Goal: Check status: Check status

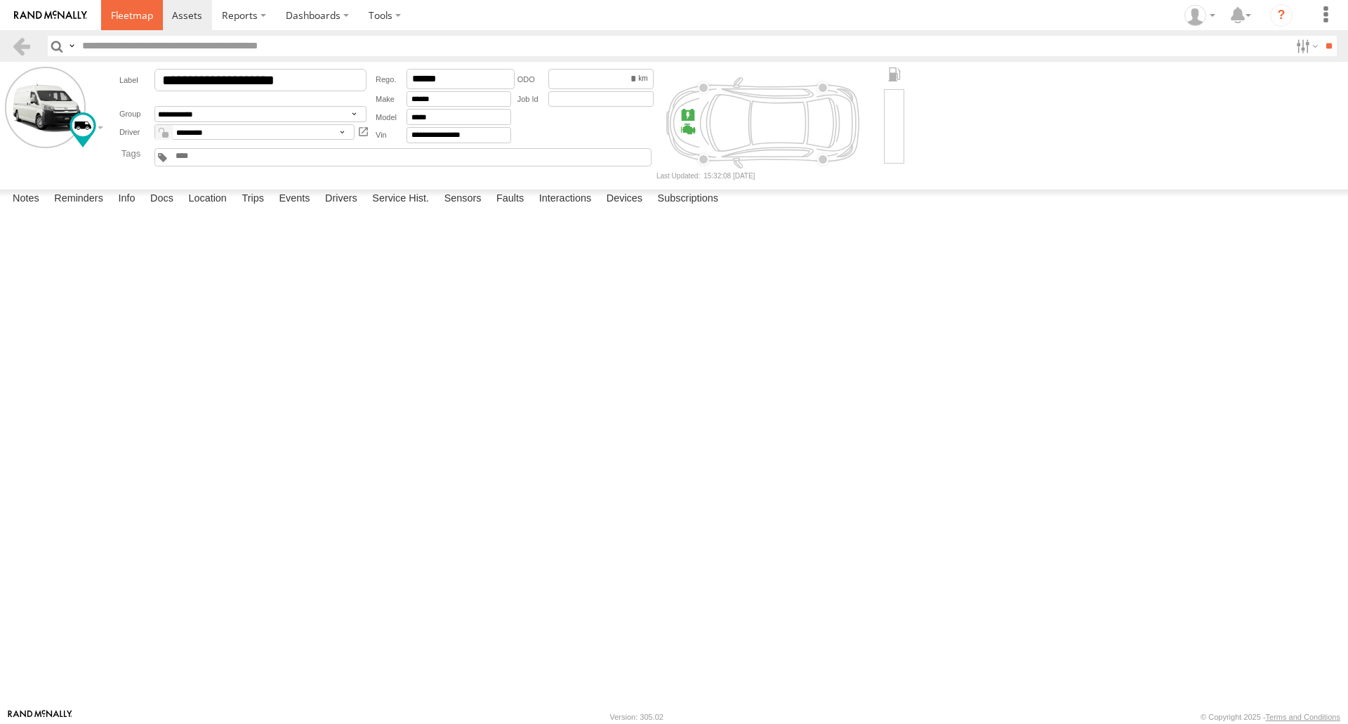
click at [150, 25] on link at bounding box center [132, 15] width 62 height 30
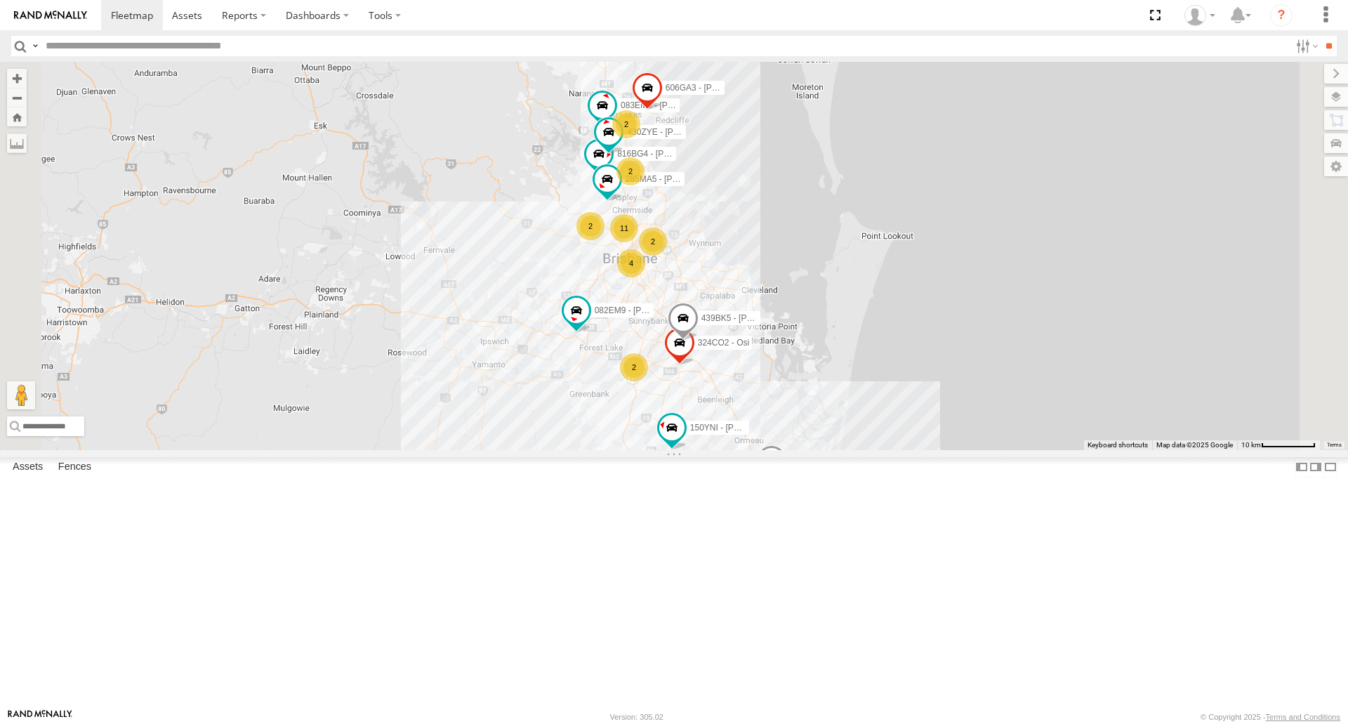
scroll to position [562, 0]
click at [0, 0] on span at bounding box center [0, 0] width 0 height 0
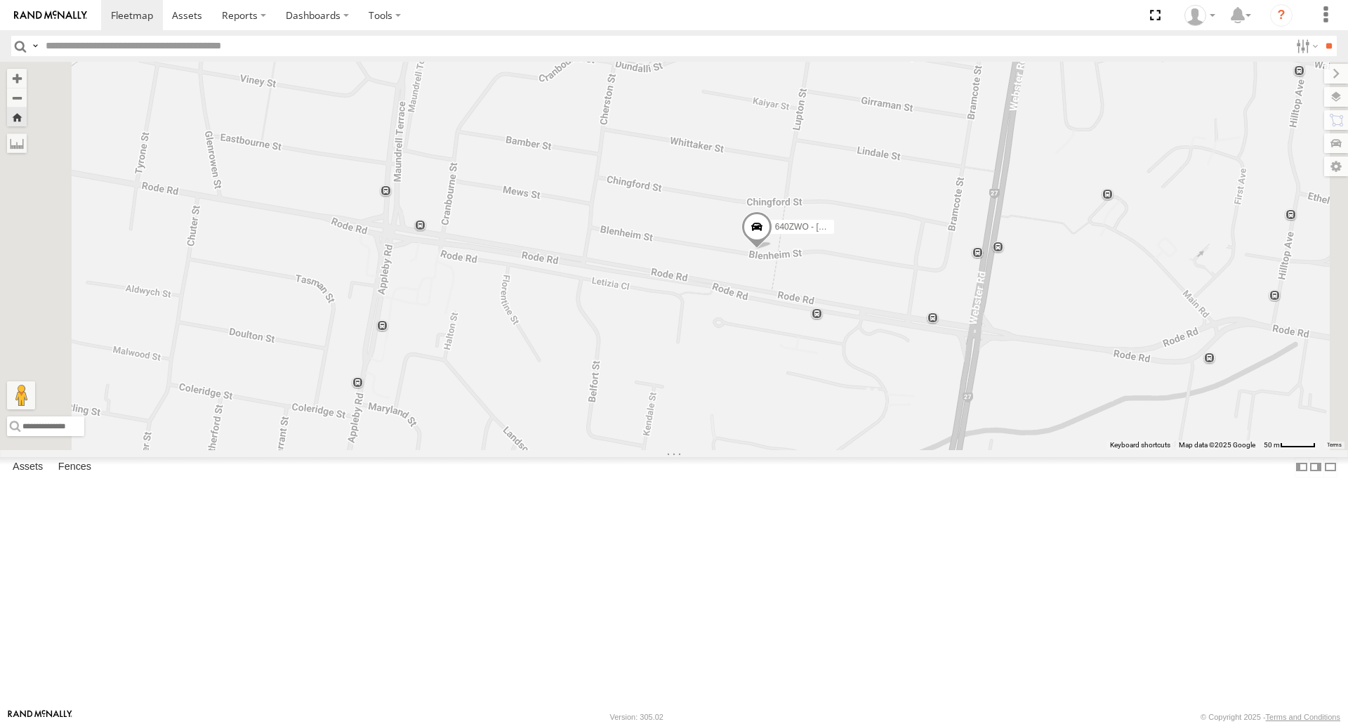
drag, startPoint x: 929, startPoint y: 413, endPoint x: 879, endPoint y: 428, distance: 52.9
click at [879, 428] on div "640ZWO - [PERSON_NAME]" at bounding box center [674, 256] width 1348 height 388
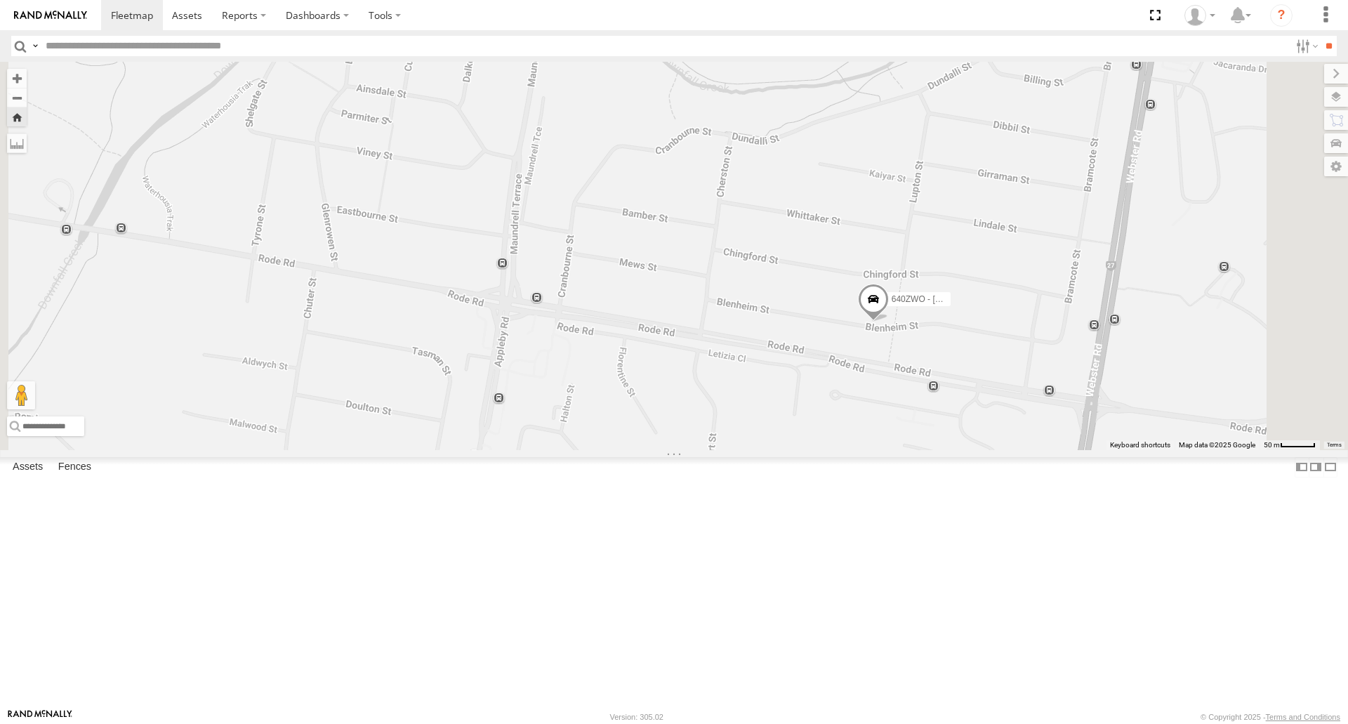
drag, startPoint x: 1174, startPoint y: 526, endPoint x: 1002, endPoint y: 474, distance: 179.8
click at [1002, 449] on div "640ZWO - [PERSON_NAME]" at bounding box center [674, 256] width 1348 height 388
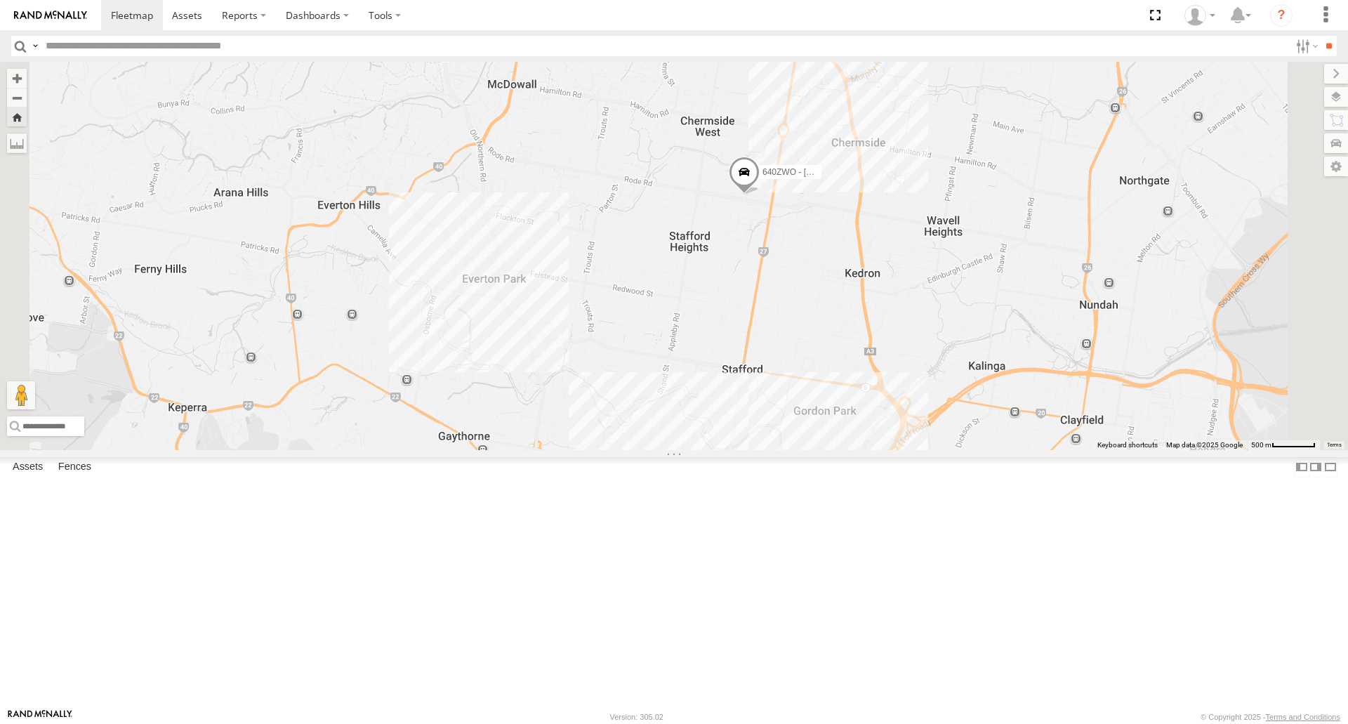
drag, startPoint x: 1044, startPoint y: 565, endPoint x: 990, endPoint y: 416, distance: 159.1
click at [990, 416] on div "640ZWO - [PERSON_NAME]" at bounding box center [674, 256] width 1348 height 388
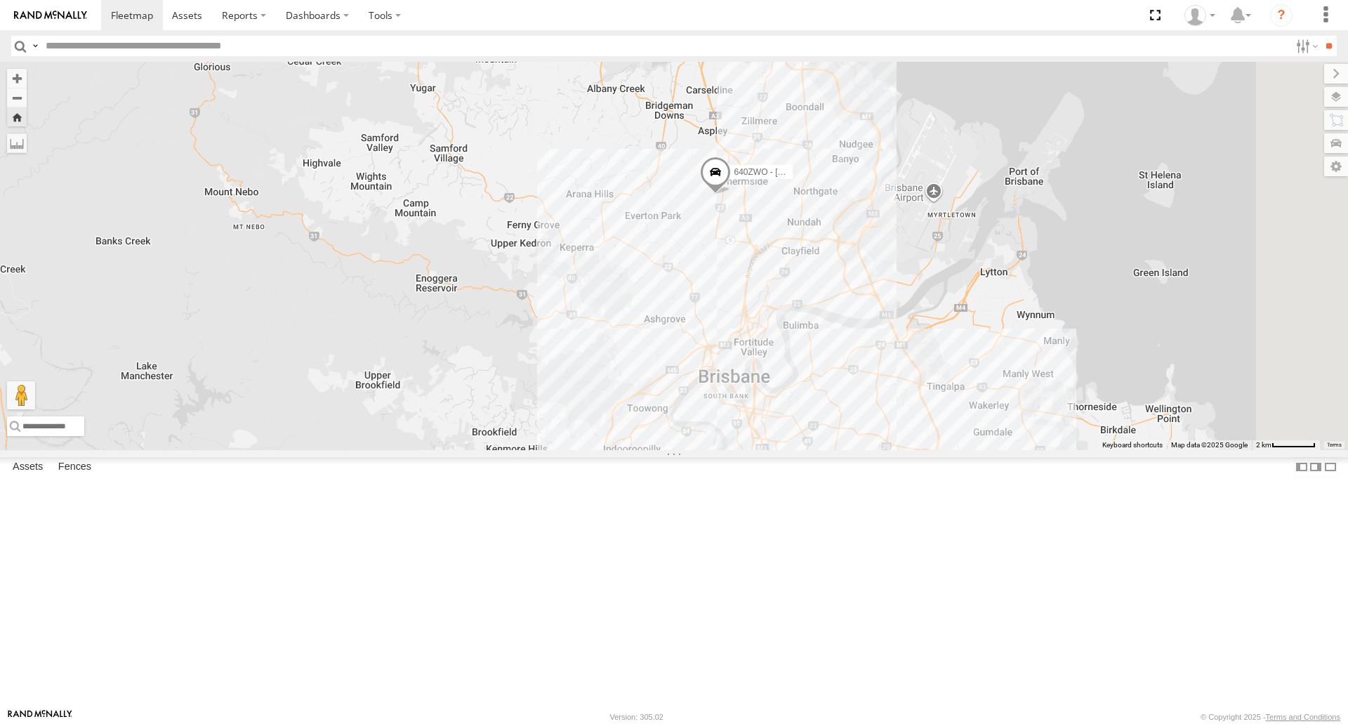
drag, startPoint x: 1020, startPoint y: 445, endPoint x: 940, endPoint y: 381, distance: 102.4
click at [940, 381] on div "640ZWO - [PERSON_NAME]" at bounding box center [674, 256] width 1348 height 388
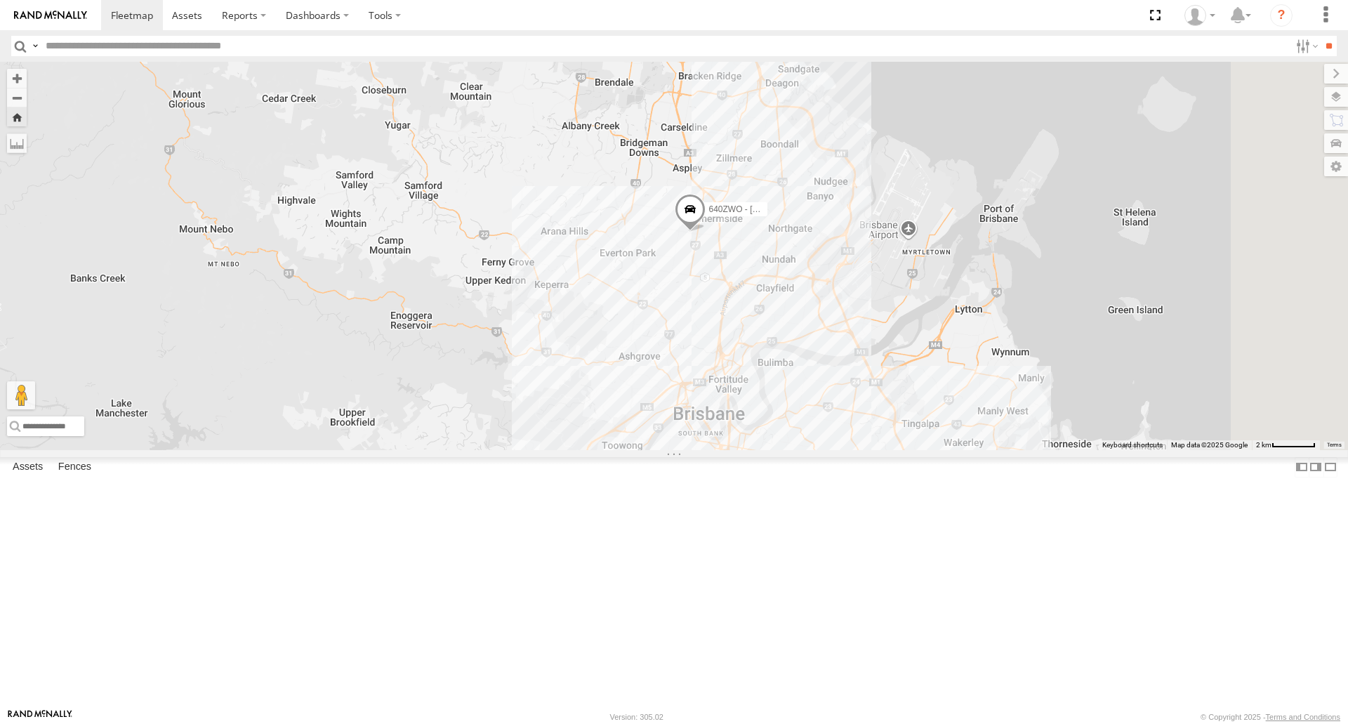
drag, startPoint x: 924, startPoint y: 366, endPoint x: 897, endPoint y: 403, distance: 45.8
click at [897, 403] on div "640ZWO - [PERSON_NAME]" at bounding box center [674, 256] width 1348 height 388
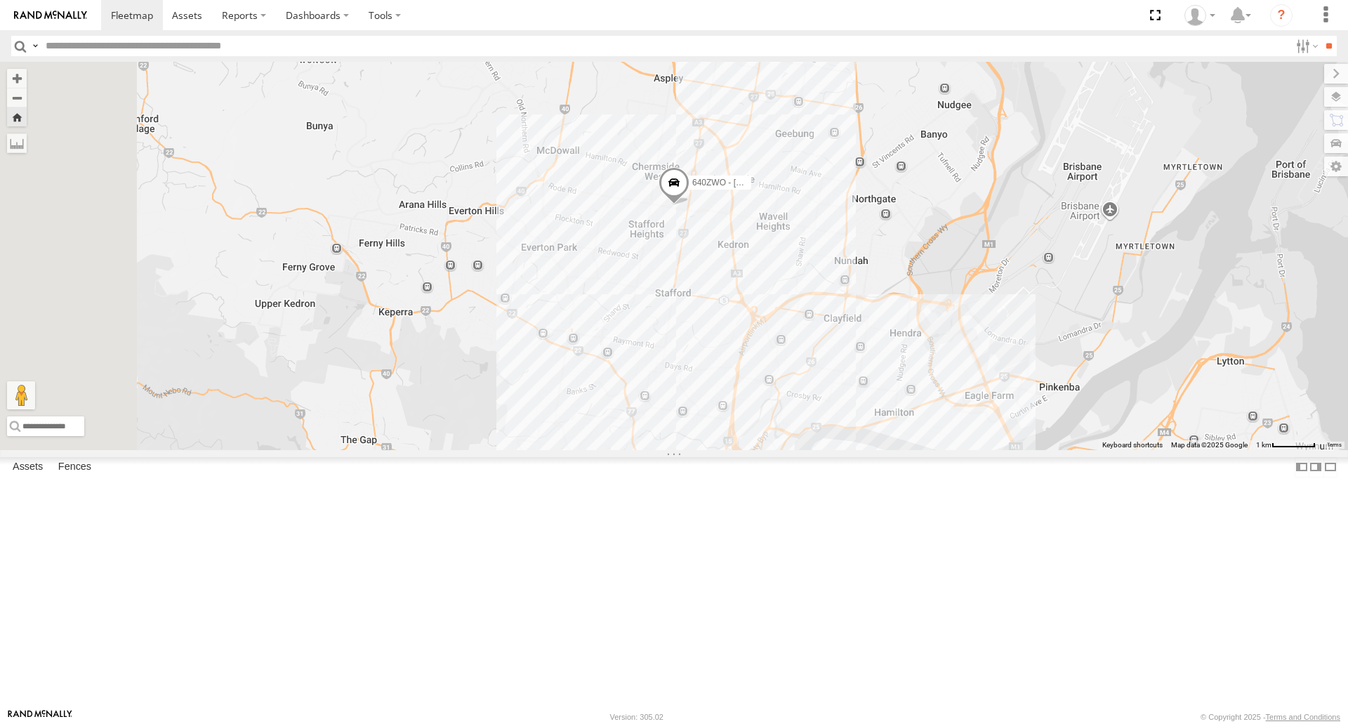
drag, startPoint x: 851, startPoint y: 470, endPoint x: 900, endPoint y: 387, distance: 96.7
click at [900, 387] on div "640ZWO - [PERSON_NAME]" at bounding box center [674, 256] width 1348 height 388
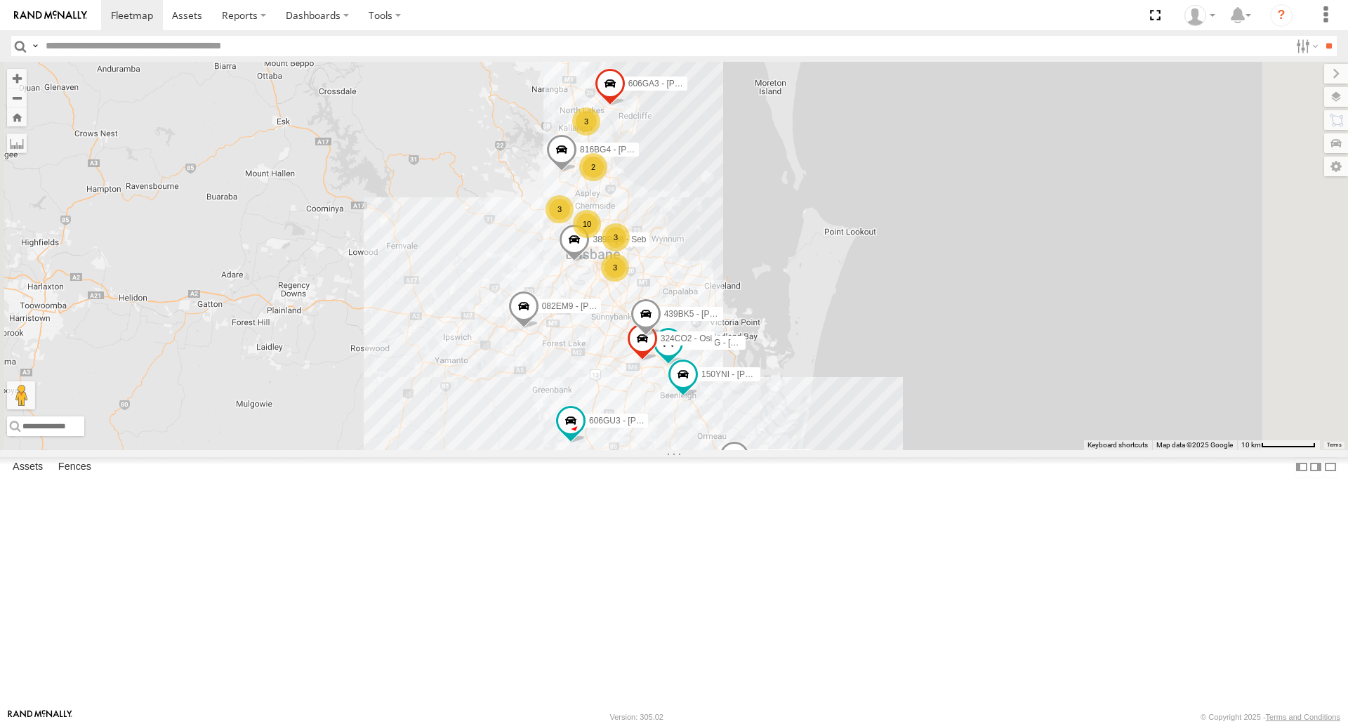
drag, startPoint x: 1019, startPoint y: 423, endPoint x: 974, endPoint y: 419, distance: 45.1
click at [974, 419] on div "816BG4 - [PERSON_NAME] L 389BQ8 - Seb 606GU3 - [PERSON_NAME] 324CO2 - Osi 325CO…" at bounding box center [674, 256] width 1348 height 388
